Goal: Check status

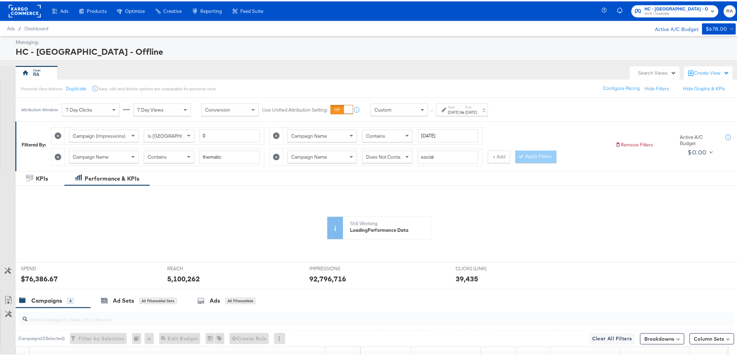
click at [276, 136] on icon at bounding box center [276, 134] width 7 height 7
type input "thematic"
type input "social"
click at [488, 114] on div "Start: Jan 1st 2025 to End: Jul 24th 2025" at bounding box center [462, 108] width 52 height 13
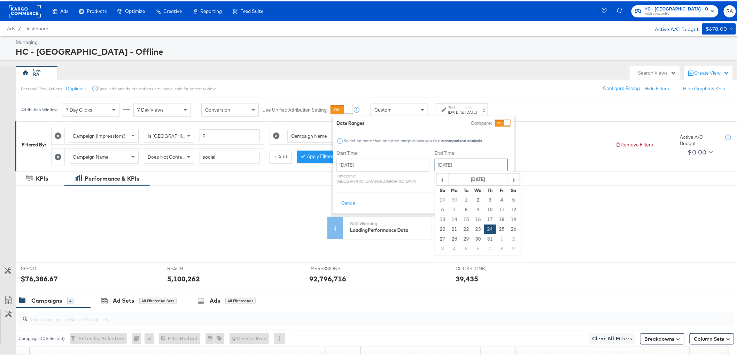
click at [472, 163] on input "July 24th 2025" at bounding box center [471, 163] width 73 height 13
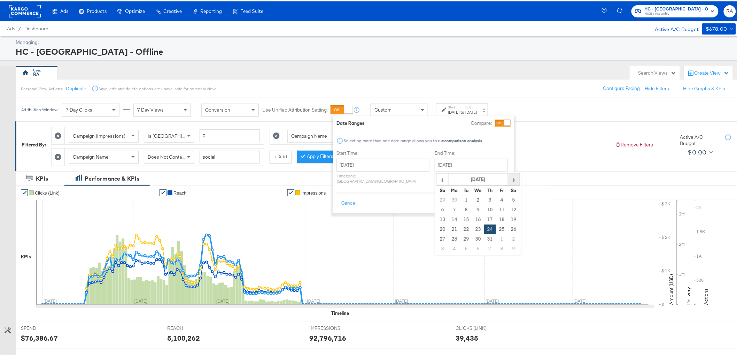
click at [508, 178] on span "›" at bounding box center [513, 177] width 11 height 10
drag, startPoint x: 424, startPoint y: 236, endPoint x: 455, endPoint y: 225, distance: 33.5
click at [437, 236] on td "28" at bounding box center [443, 238] width 12 height 10
type input "September 28th 2025"
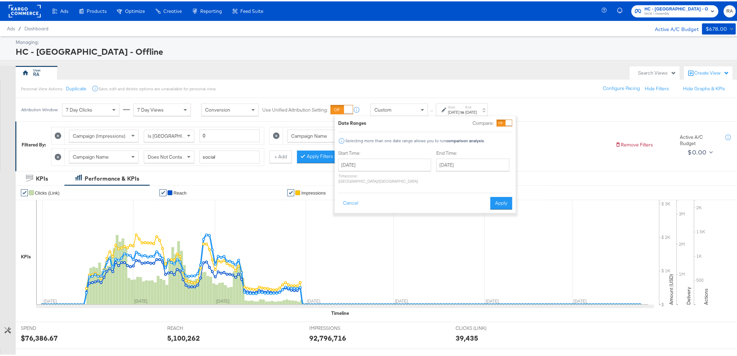
drag, startPoint x: 504, startPoint y: 196, endPoint x: 263, endPoint y: 144, distance: 246.5
click at [504, 195] on button "Apply" at bounding box center [501, 201] width 22 height 13
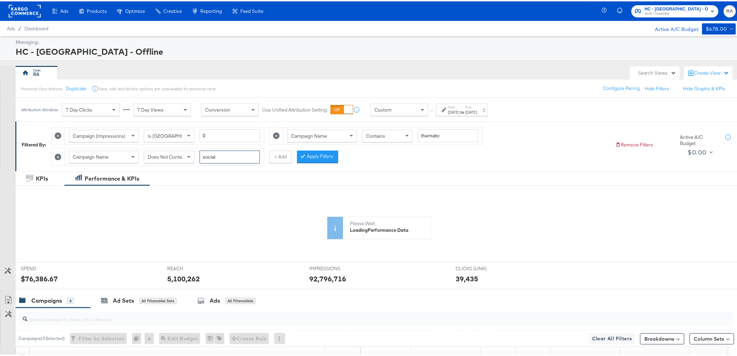
click at [228, 153] on input "social" at bounding box center [230, 155] width 60 height 13
click at [60, 154] on icon at bounding box center [58, 155] width 7 height 7
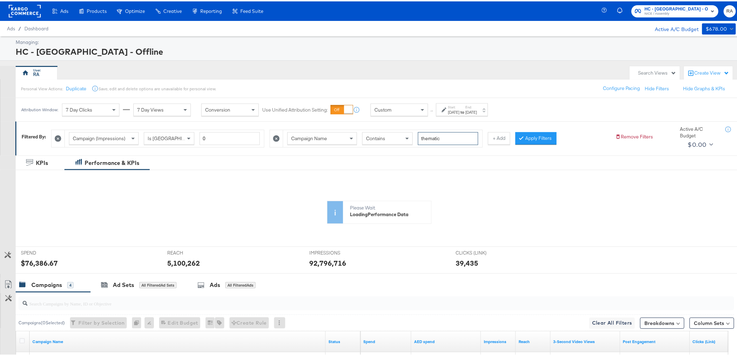
click at [434, 137] on input "thematic" at bounding box center [448, 137] width 60 height 13
click at [434, 136] on input "thematic" at bounding box center [448, 137] width 60 height 13
type input "bed"
click at [503, 136] on button "+ Add" at bounding box center [499, 137] width 22 height 13
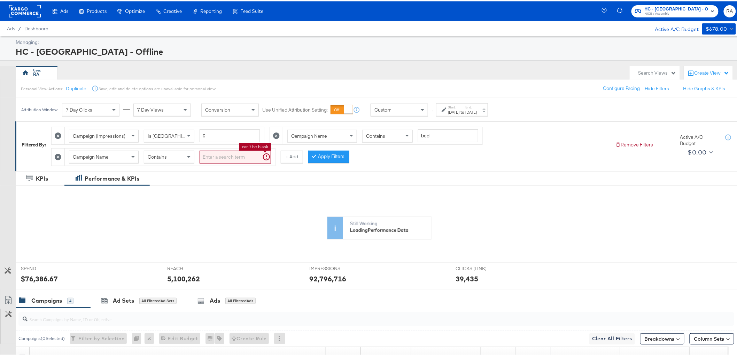
click at [212, 157] on input "search" at bounding box center [235, 155] width 71 height 13
type input "2025"
click at [322, 155] on button "Apply Filters" at bounding box center [317, 155] width 41 height 13
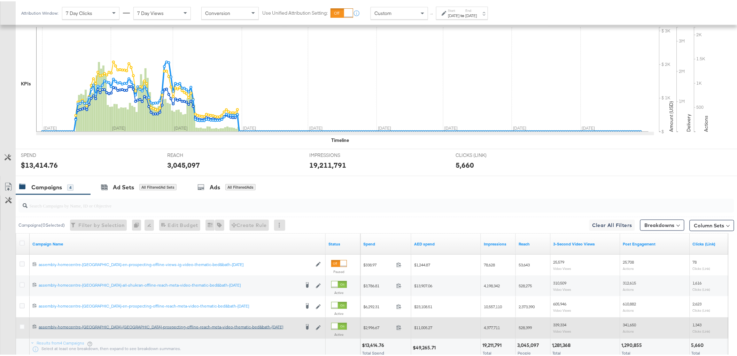
scroll to position [226, 0]
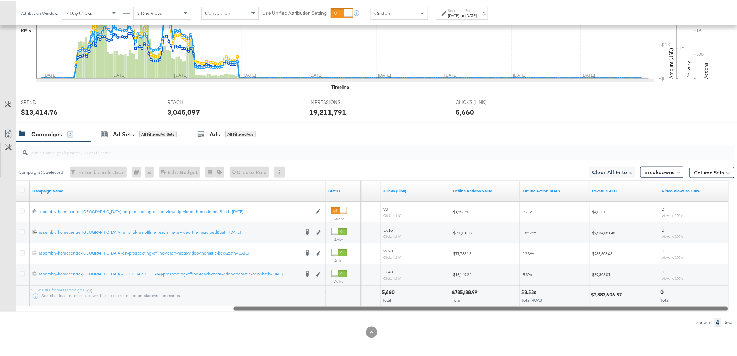
drag, startPoint x: 409, startPoint y: 308, endPoint x: 688, endPoint y: 296, distance: 279.5
click at [688, 296] on div "Campaign Name Status Post Engagement Clicks (Link) Offline Actions Value Offlin…" at bounding box center [372, 244] width 713 height 131
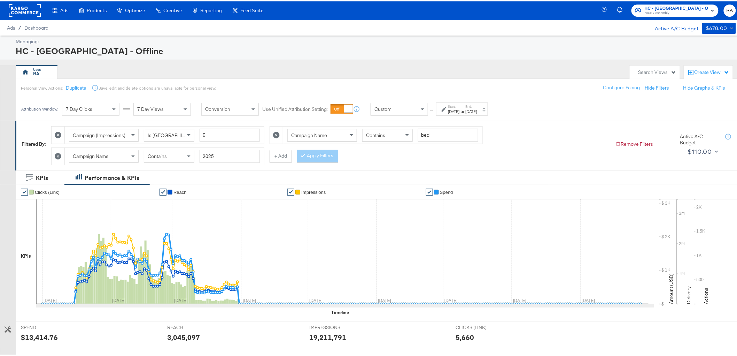
scroll to position [0, 0]
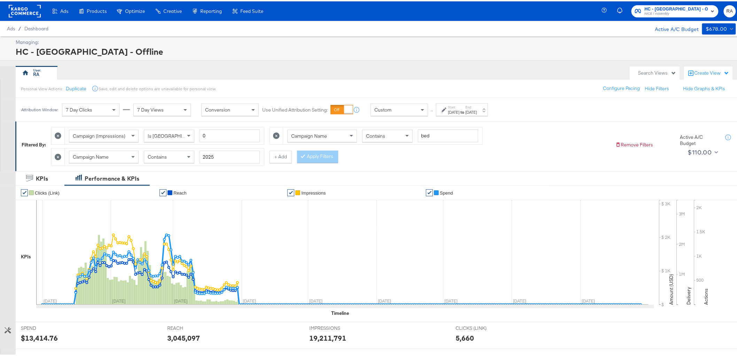
click at [91, 107] on span "7 Day Clicks" at bounding box center [79, 108] width 26 height 6
click at [171, 68] on div "RA" at bounding box center [321, 71] width 610 height 14
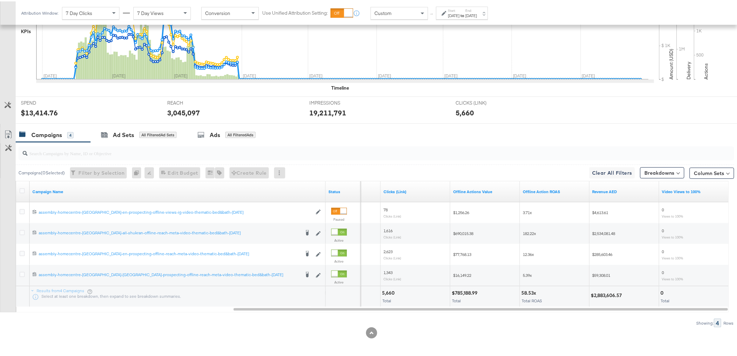
scroll to position [226, 0]
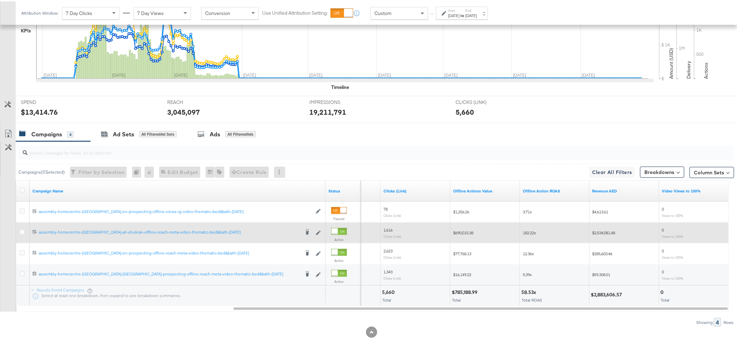
click at [607, 231] on span "$2,534,081.48" at bounding box center [603, 230] width 23 height 5
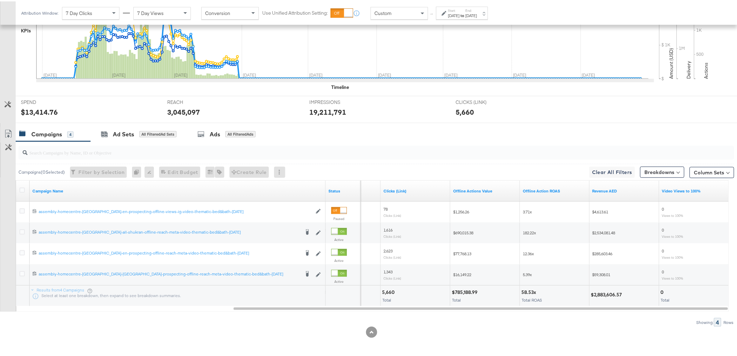
click at [567, 340] on div "KPIs Performance & KPIs Customize KPIs ✔ Clicks (Link) ✔ Reach ✔ Impressions ✔ …" at bounding box center [371, 150] width 743 height 412
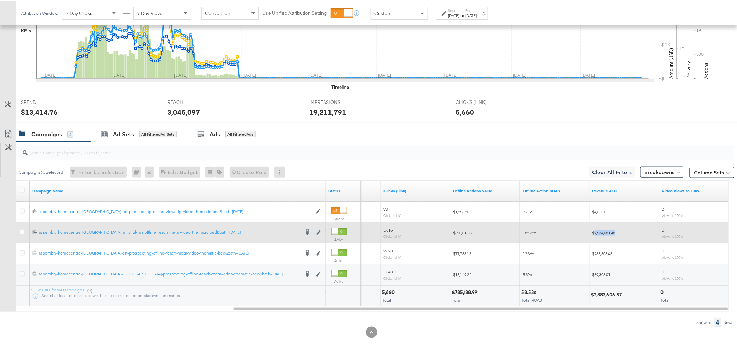
drag, startPoint x: 594, startPoint y: 231, endPoint x: 622, endPoint y: 231, distance: 27.5
click at [622, 231] on div "$2,534,081.48" at bounding box center [624, 231] width 64 height 6
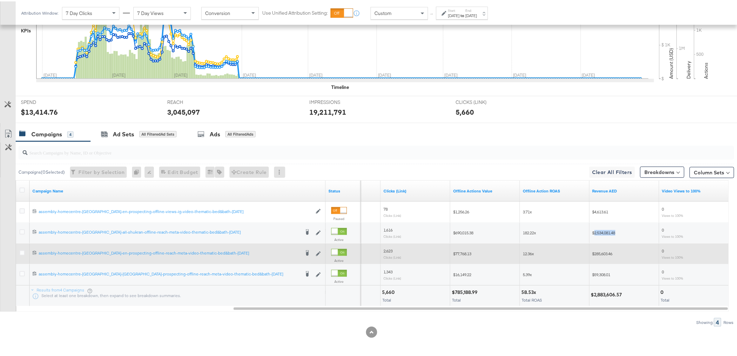
copy span "2,534,081.48"
